Goal: Information Seeking & Learning: Learn about a topic

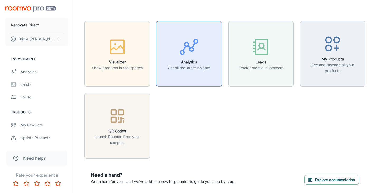
click at [189, 63] on h6 "Analytics" at bounding box center [189, 62] width 42 height 6
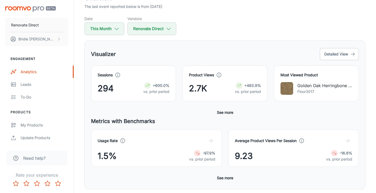
scroll to position [41, 0]
click at [340, 49] on button "Detailed View" at bounding box center [339, 54] width 39 height 12
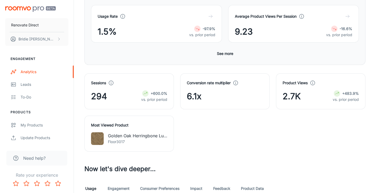
scroll to position [98, 0]
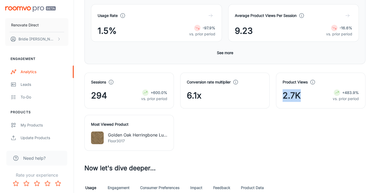
drag, startPoint x: 302, startPoint y: 95, endPoint x: 281, endPoint y: 97, distance: 20.4
click at [281, 97] on div "Product Views 2.7K +483.9% vs. prior period" at bounding box center [321, 91] width 90 height 36
click at [290, 107] on div "Product Views 2.7K +483.9% vs. prior period" at bounding box center [321, 91] width 90 height 36
drag, startPoint x: 215, startPoint y: 93, endPoint x: 184, endPoint y: 95, distance: 30.5
click at [184, 95] on div "Conversion rate multiplier 6.1x" at bounding box center [225, 91] width 90 height 36
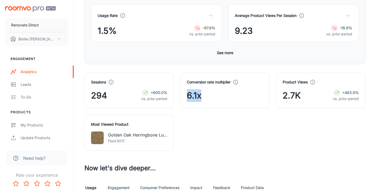
click at [200, 119] on div "Sessions 294 +600.0% vs. prior period Conversion rate multiplier 6.1x Product V…" at bounding box center [222, 108] width 288 height 84
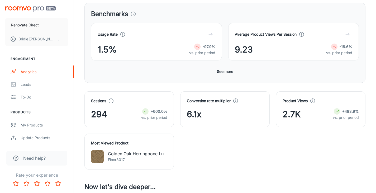
scroll to position [80, 0]
click at [220, 70] on button "See more" at bounding box center [225, 72] width 21 height 10
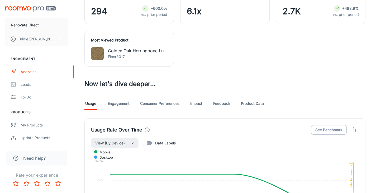
scroll to position [314, 0]
click at [115, 101] on link "Engagement" at bounding box center [119, 103] width 22 height 13
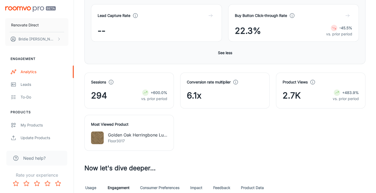
scroll to position [276, 0]
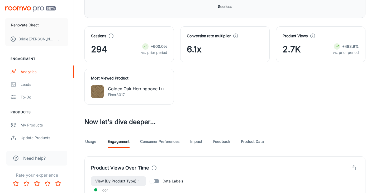
click at [161, 146] on link "Consumer Preferences" at bounding box center [159, 141] width 39 height 13
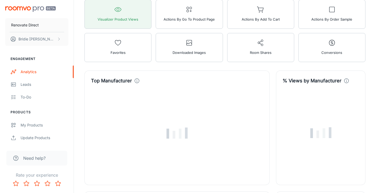
scroll to position [430, 0]
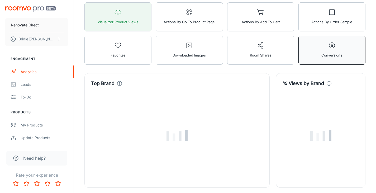
click at [325, 56] on span "Conversions" at bounding box center [332, 55] width 21 height 7
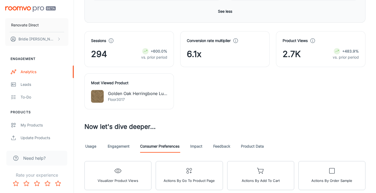
scroll to position [337, 0]
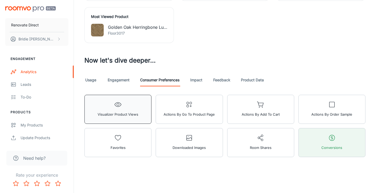
click at [125, 113] on span "Visualizer Product Views" at bounding box center [118, 114] width 41 height 7
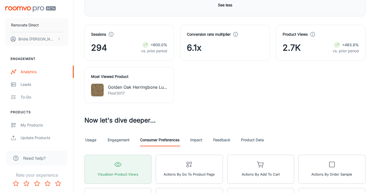
scroll to position [305, 0]
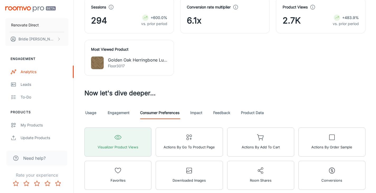
click at [214, 113] on link "Feedback" at bounding box center [221, 112] width 17 height 13
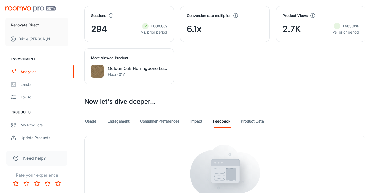
scroll to position [349, 0]
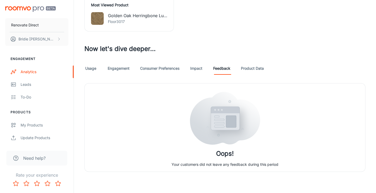
click at [197, 72] on link "Impact" at bounding box center [196, 68] width 13 height 13
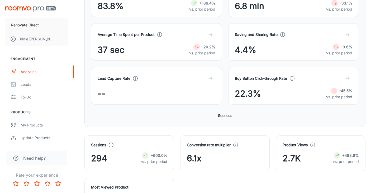
scroll to position [163, 0]
